Goal: Find specific page/section: Find specific page/section

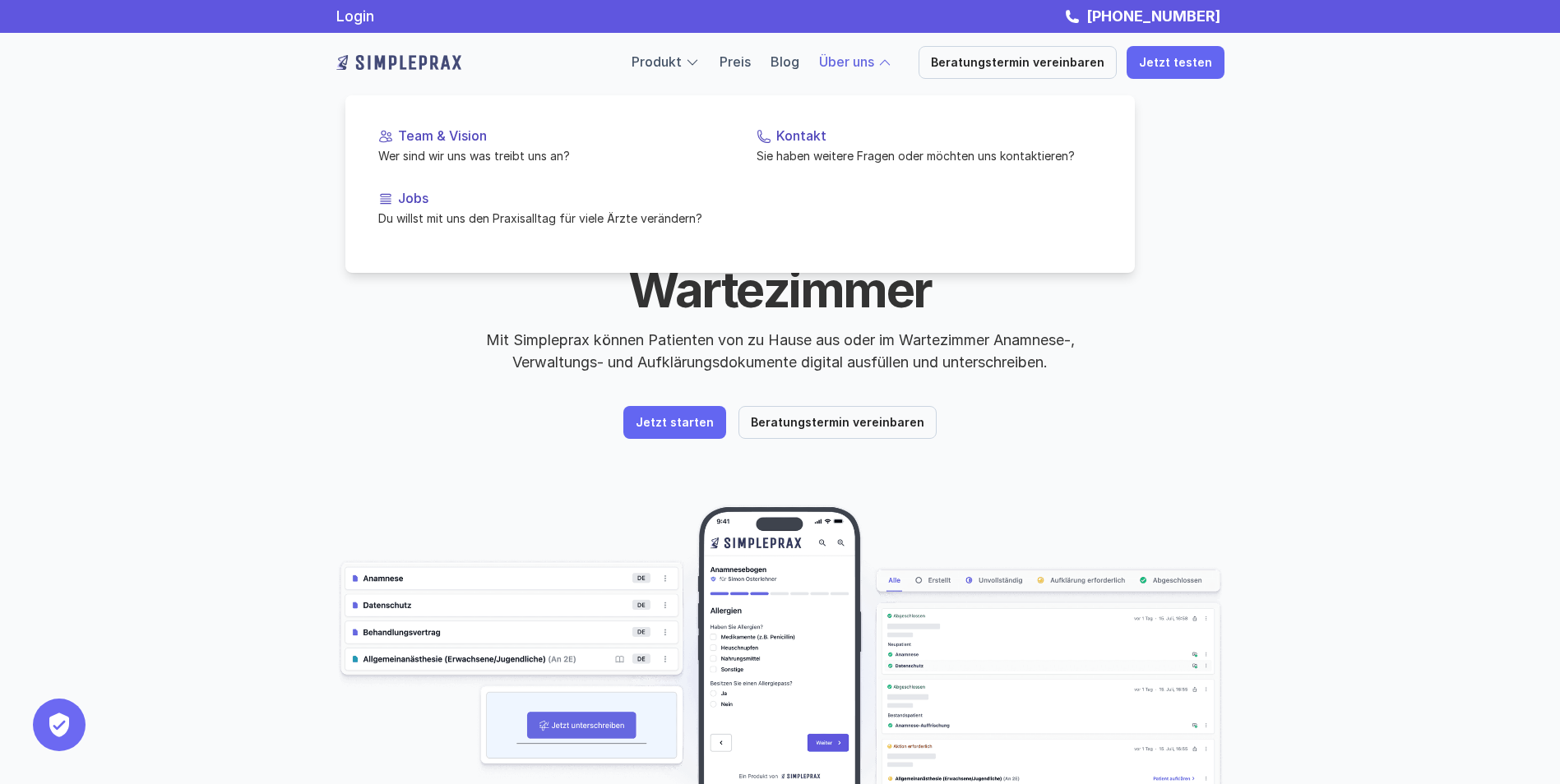
click at [875, 61] on link "Über uns" at bounding box center [846, 61] width 55 height 16
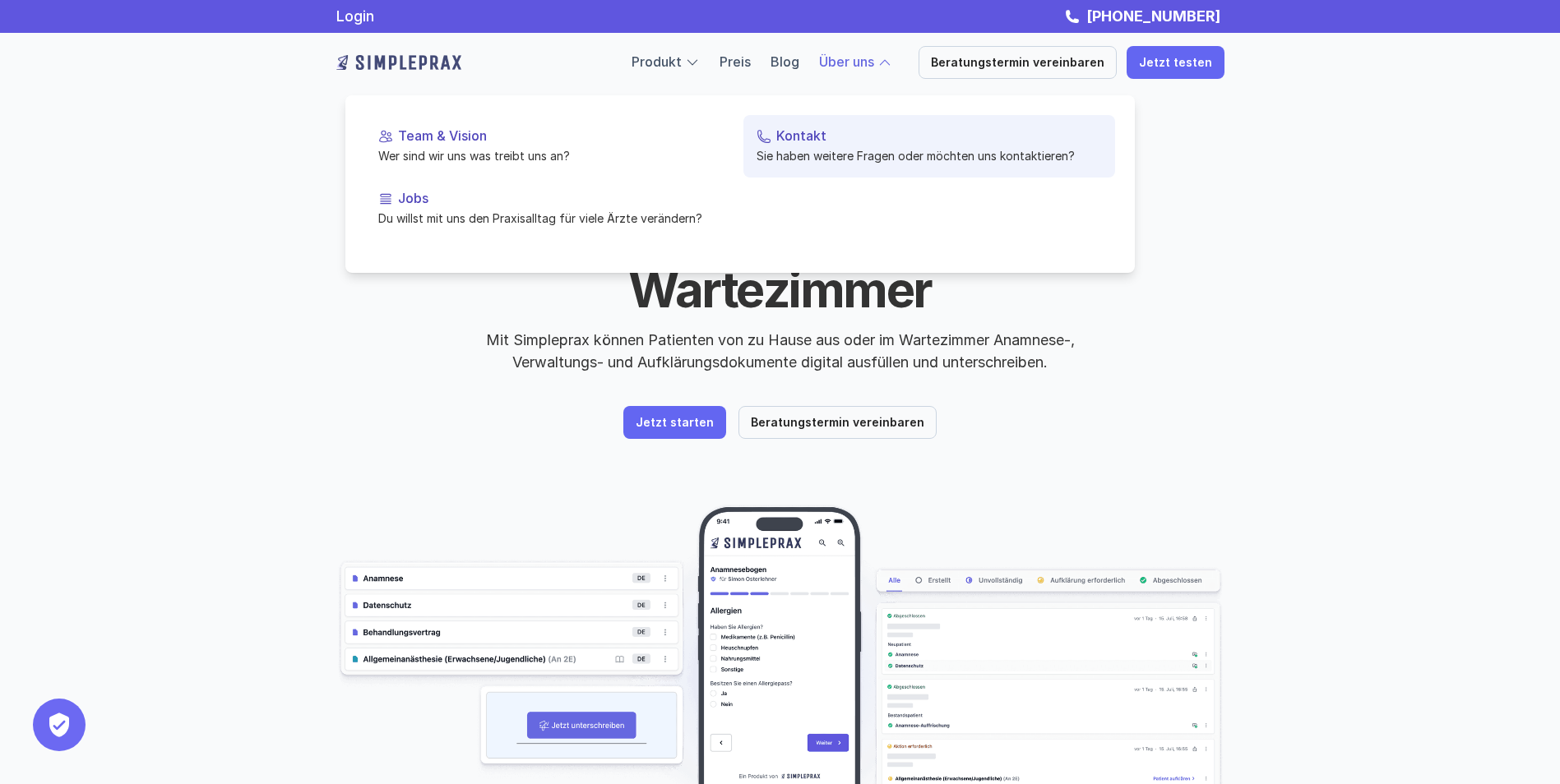
click at [823, 130] on p "Kontakt" at bounding box center [939, 135] width 326 height 15
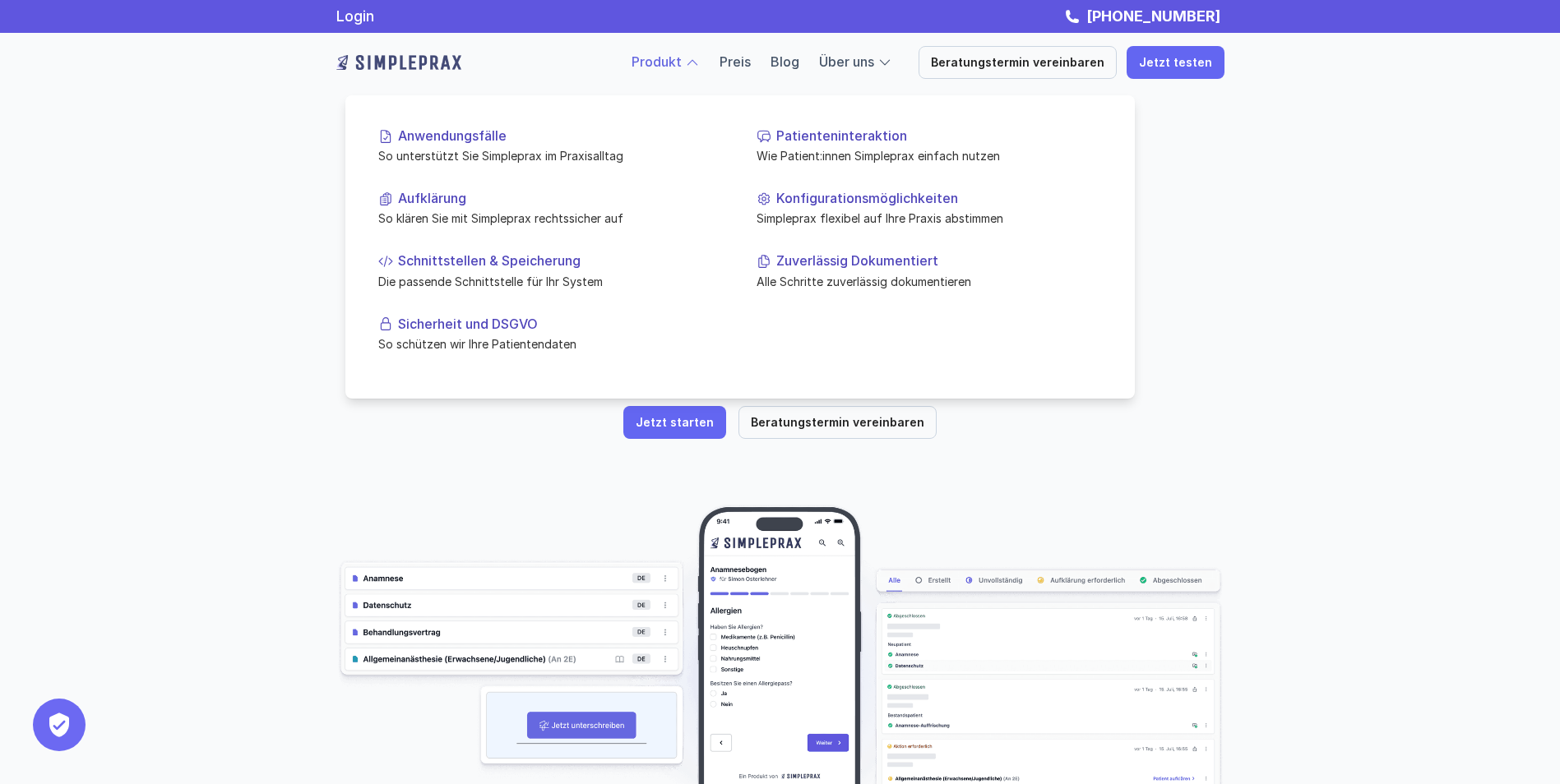
click at [682, 61] on link "Produkt" at bounding box center [656, 61] width 50 height 16
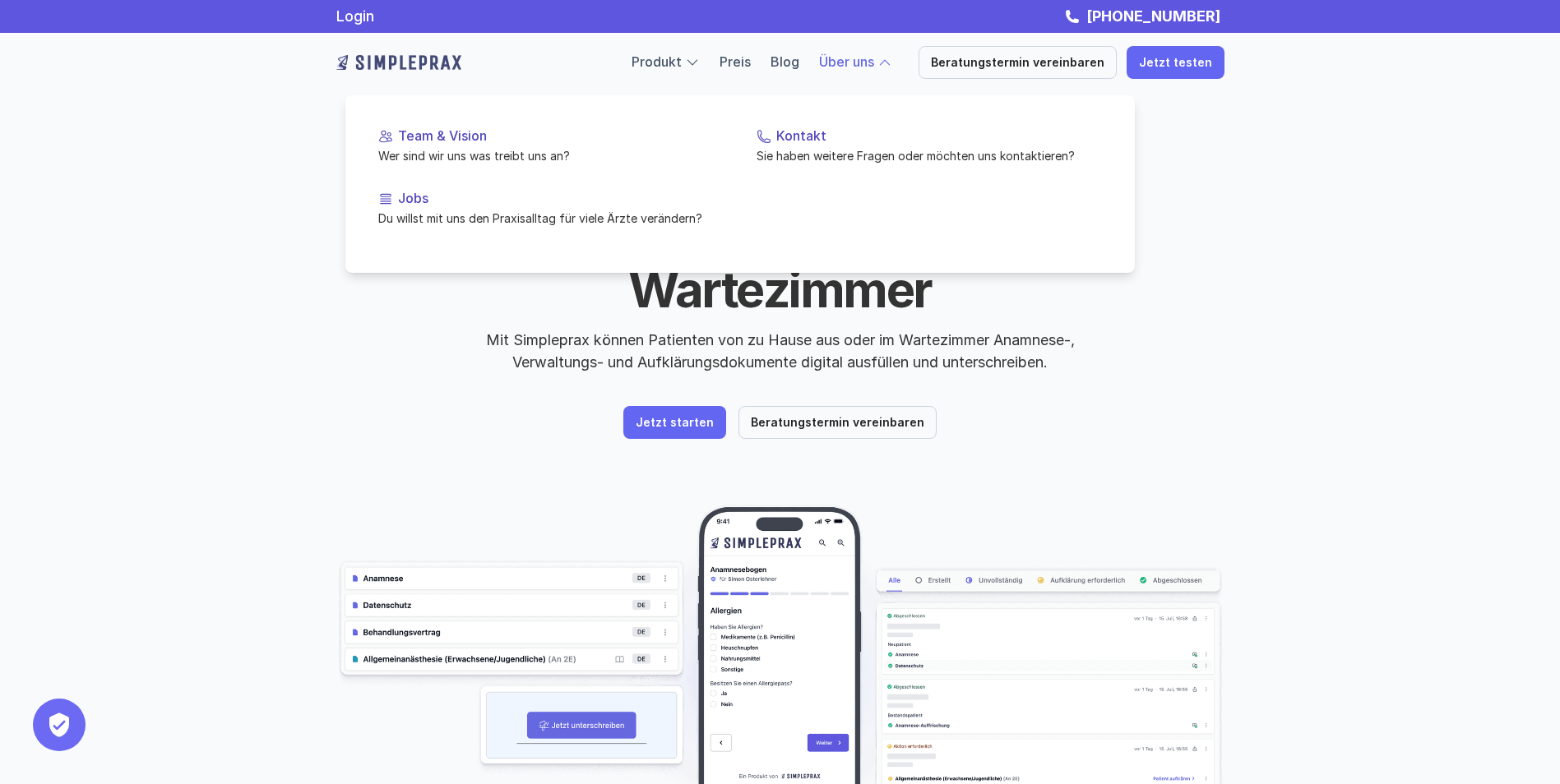
click at [853, 58] on link "Über uns" at bounding box center [846, 61] width 55 height 16
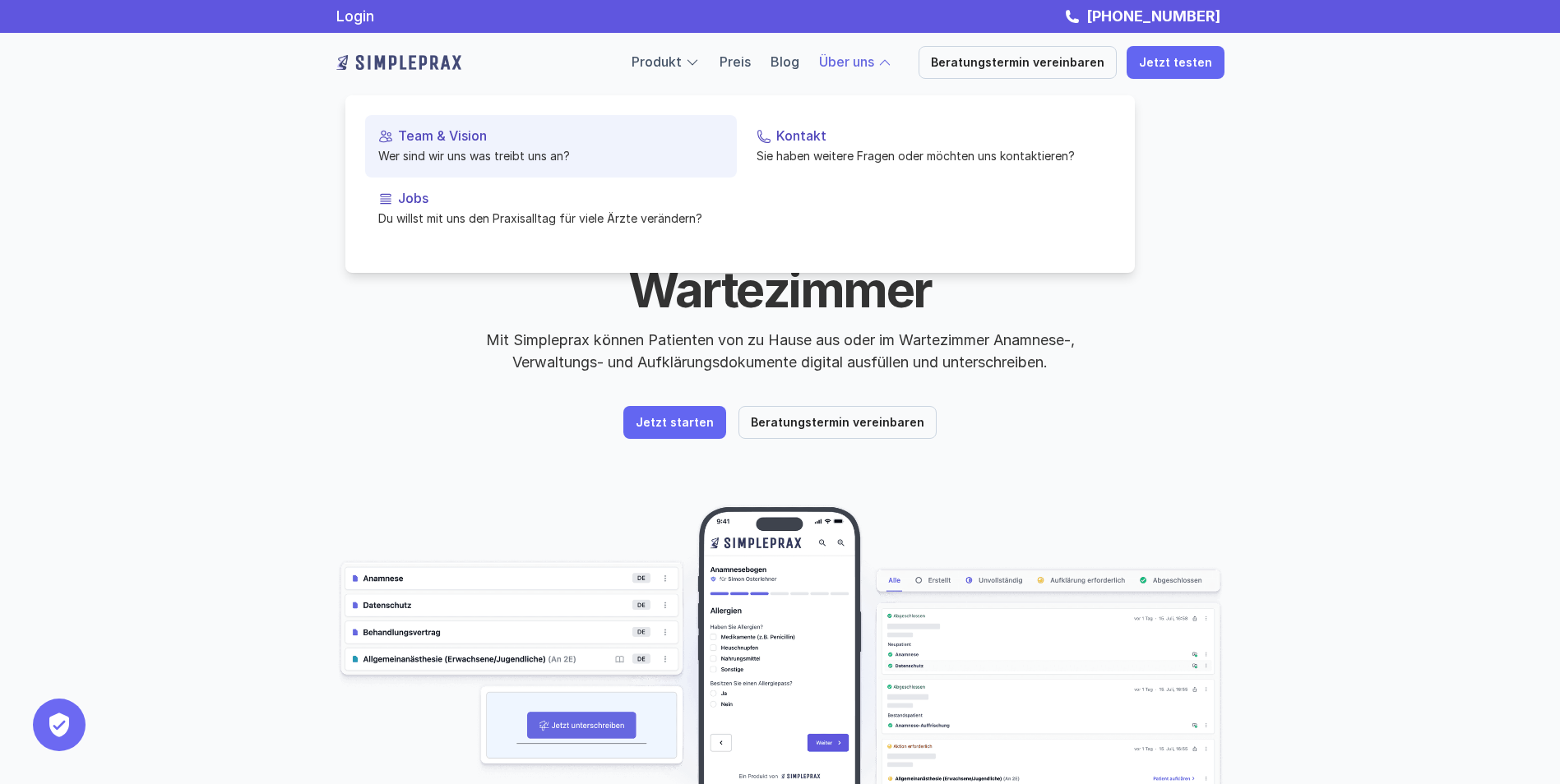
click at [424, 143] on p "Team & Vision" at bounding box center [561, 135] width 326 height 15
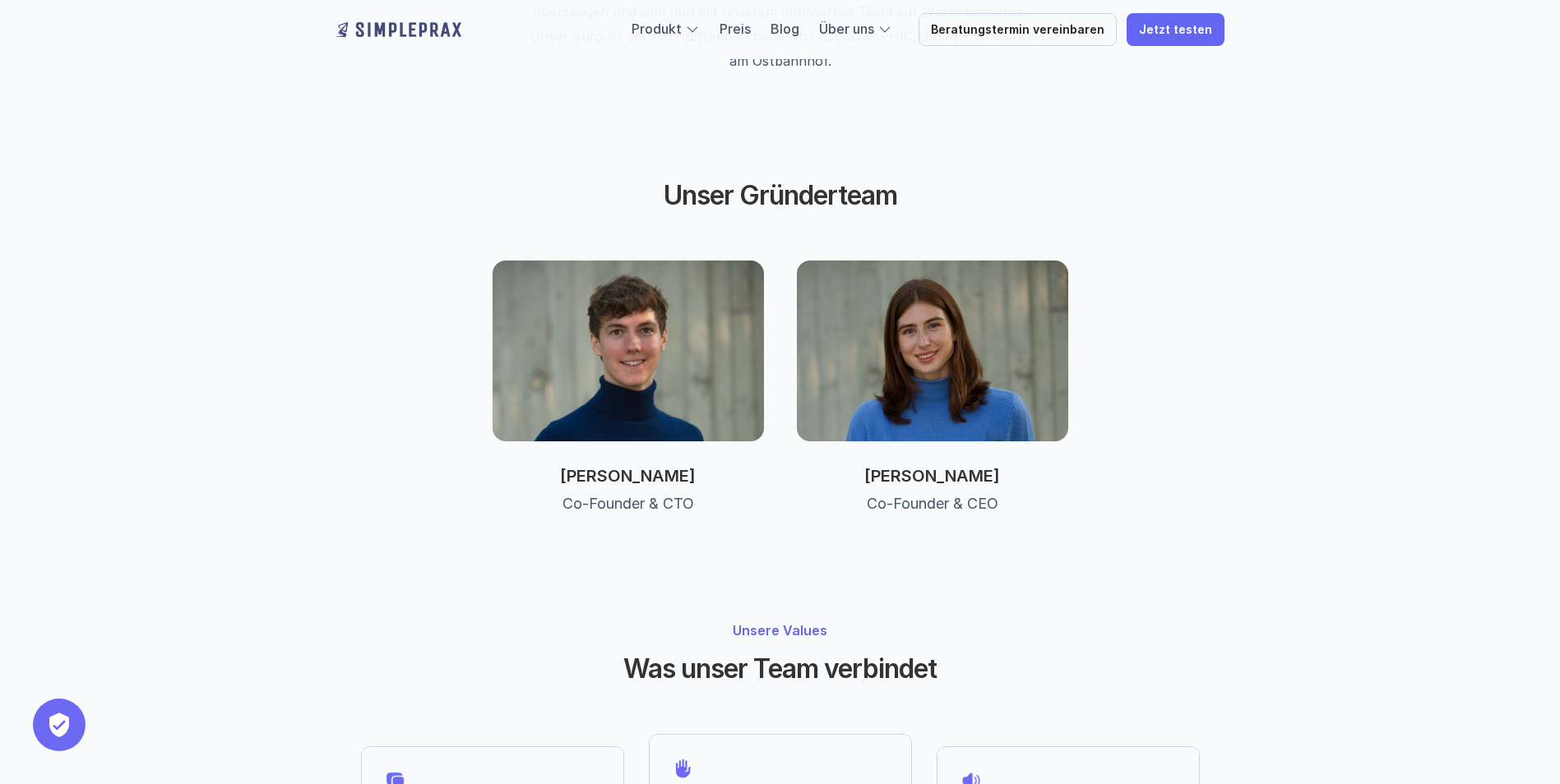
scroll to position [740, 0]
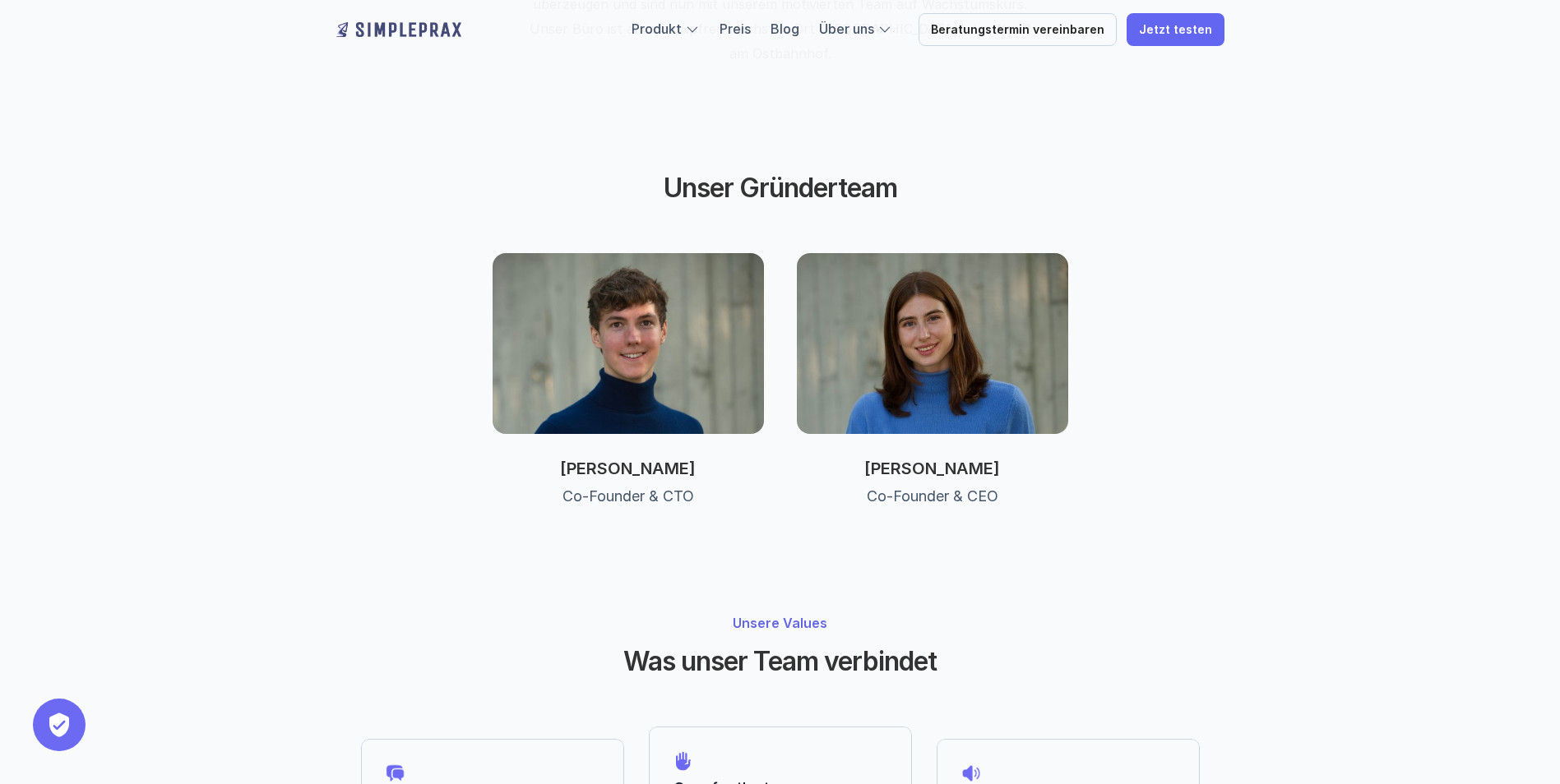
click at [567, 257] on img at bounding box center [628, 343] width 271 height 181
click at [628, 434] on div "Simon Osterlehner Co-Founder & CTO" at bounding box center [628, 470] width 271 height 72
click at [637, 458] on p "Simon Osterlehner" at bounding box center [628, 468] width 271 height 20
click at [662, 312] on img at bounding box center [628, 343] width 271 height 181
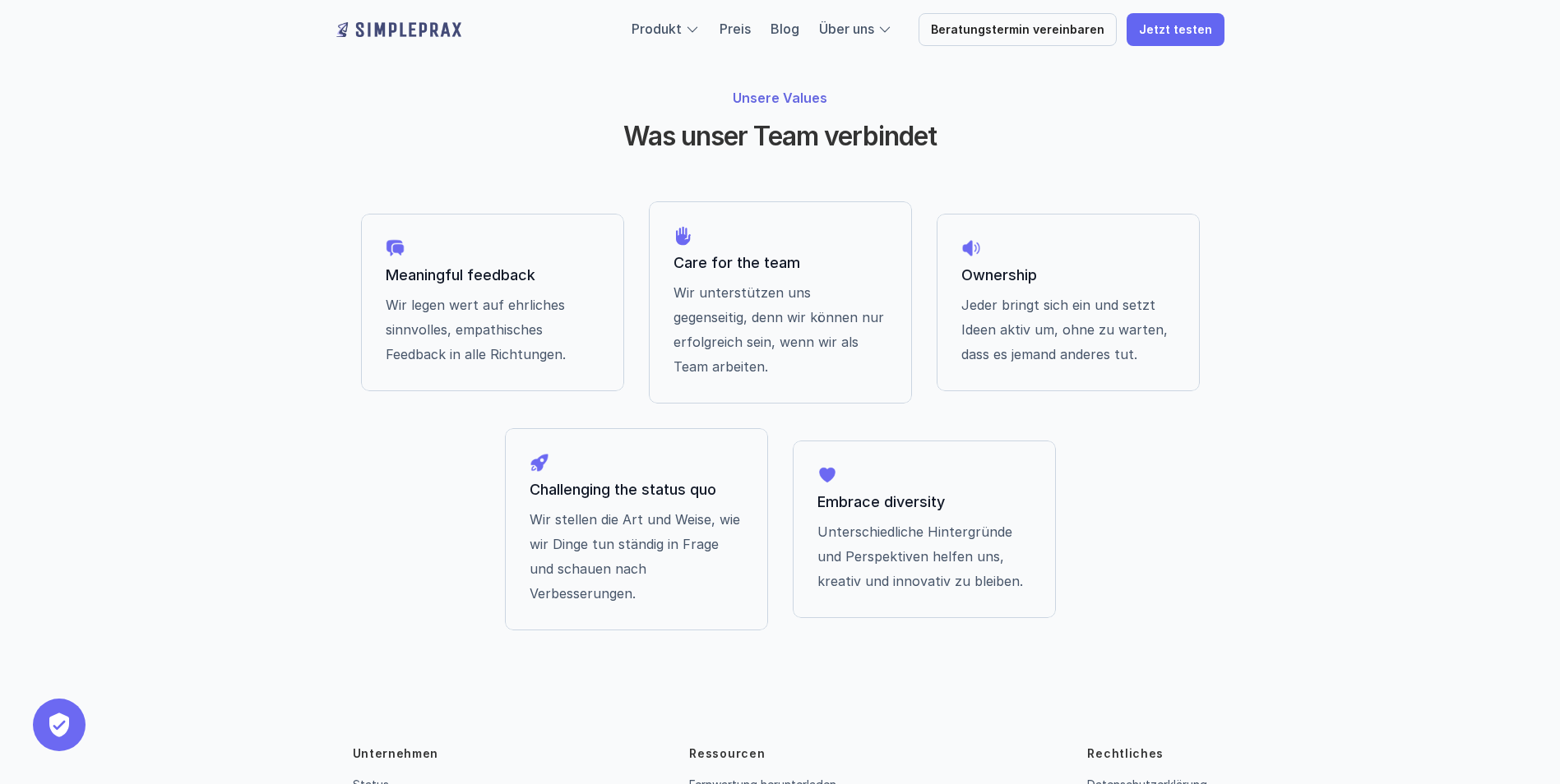
scroll to position [1291, 0]
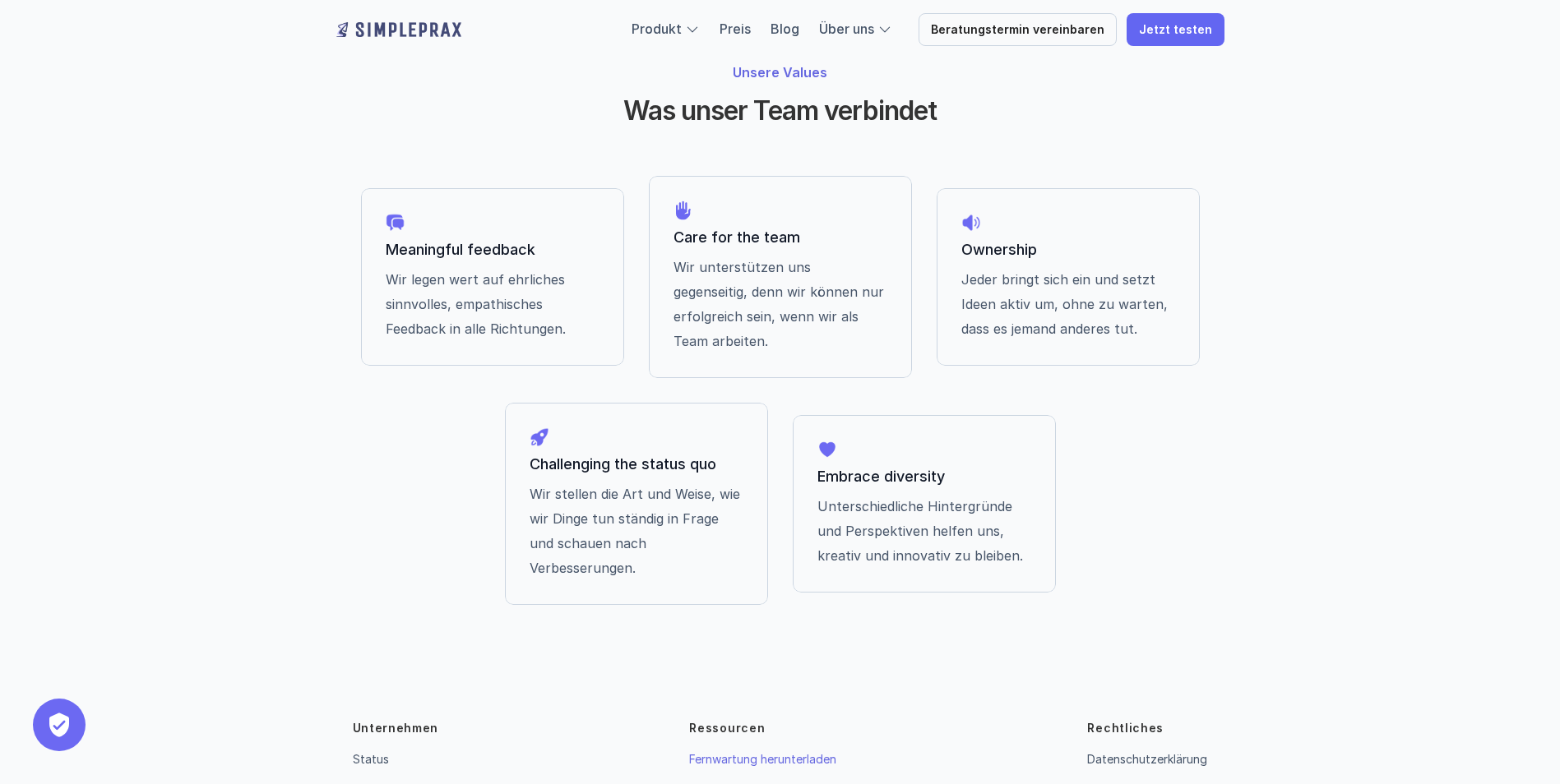
click at [812, 752] on link "Fernwartung herunterladen" at bounding box center [762, 759] width 147 height 14
